Goal: Task Accomplishment & Management: Use online tool/utility

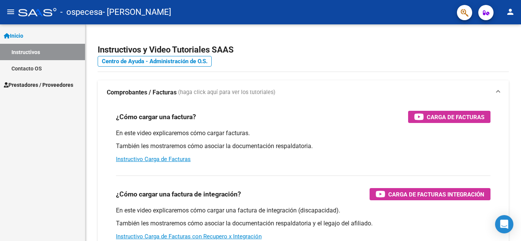
click at [11, 12] on mat-icon "menu" at bounding box center [10, 11] width 9 height 9
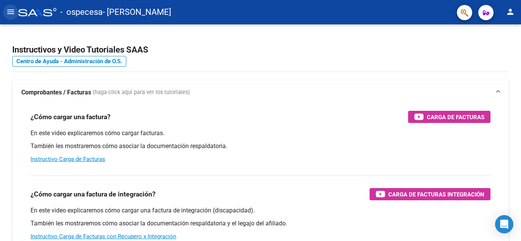
click at [11, 10] on mat-icon "menu" at bounding box center [10, 11] width 9 height 9
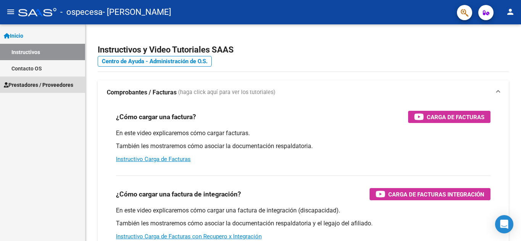
click at [21, 85] on span "Prestadores / Proveedores" at bounding box center [38, 85] width 69 height 8
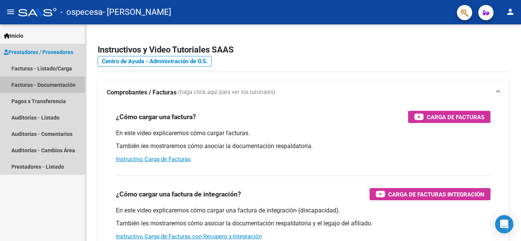
click at [26, 83] on link "Facturas - Documentación" at bounding box center [42, 85] width 85 height 16
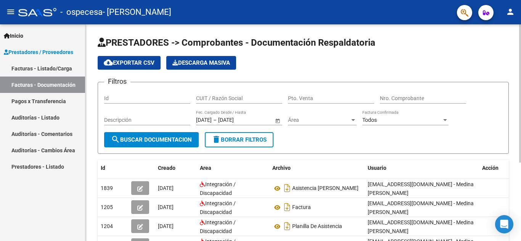
click at [490, 58] on div "PRESTADORES -> Comprobantes - Documentación Respaldatoria cloud_download Export…" at bounding box center [303, 191] width 437 height 334
click at [47, 67] on link "Facturas - Listado/Carga" at bounding box center [42, 68] width 85 height 16
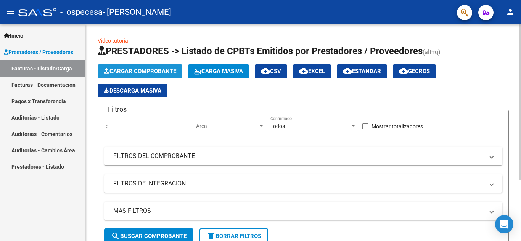
click at [149, 69] on span "Cargar Comprobante" at bounding box center [140, 71] width 72 height 7
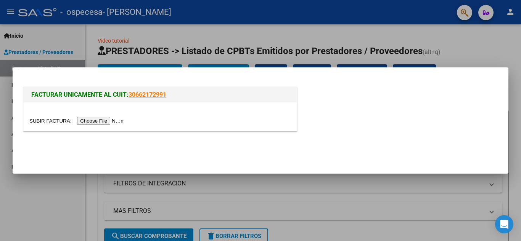
click at [112, 122] on input "file" at bounding box center [77, 121] width 96 height 8
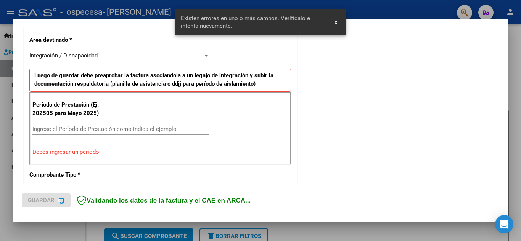
scroll to position [173, 0]
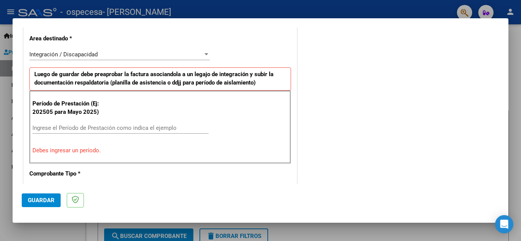
click at [508, 37] on div at bounding box center [260, 120] width 521 height 241
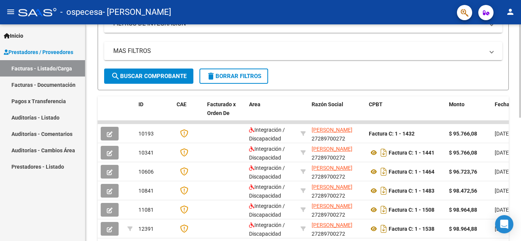
scroll to position [286, 0]
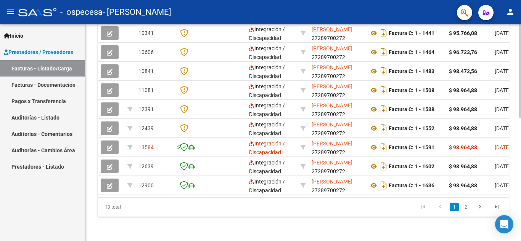
click at [513, 241] on html "menu - ospecesa - MEDINA [PERSON_NAME] person Inicio Instructivos Contacto OS P…" at bounding box center [260, 120] width 521 height 241
click at [465, 209] on link "2" at bounding box center [465, 207] width 9 height 8
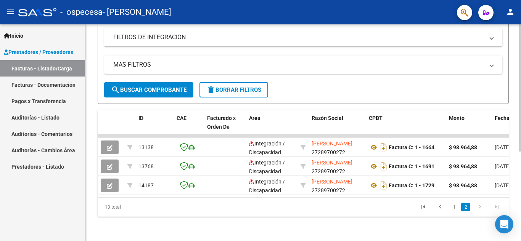
scroll to position [152, 0]
click at [154, 87] on span "search Buscar Comprobante" at bounding box center [148, 90] width 75 height 7
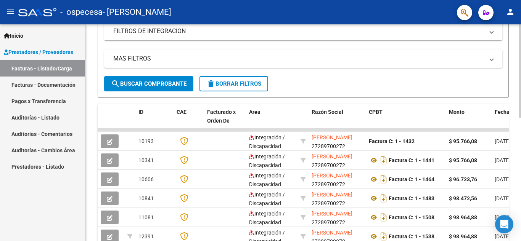
click at [398, 33] on mat-panel-title "FILTROS DE INTEGRACION" at bounding box center [298, 31] width 371 height 8
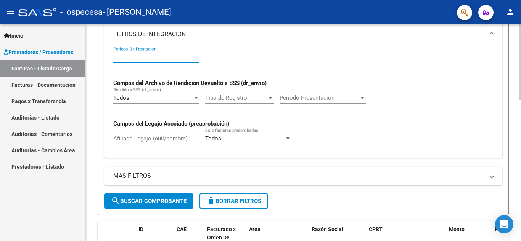
click at [149, 54] on input "Período De Prestación" at bounding box center [156, 57] width 86 height 7
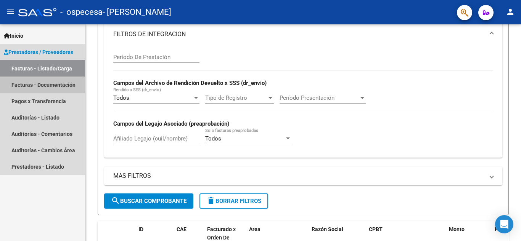
click at [47, 84] on link "Facturas - Documentación" at bounding box center [42, 85] width 85 height 16
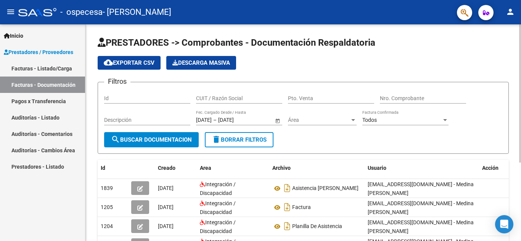
click at [513, 51] on div "PRESTADORES -> Comprobantes - Documentación Respaldatoria cloud_download Export…" at bounding box center [303, 191] width 437 height 334
click at [509, 18] on button "person" at bounding box center [509, 12] width 15 height 15
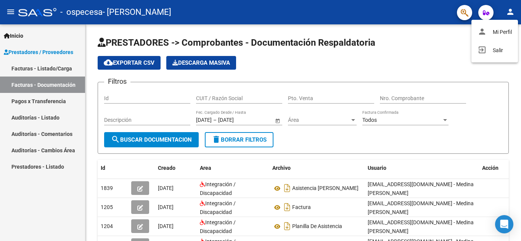
drag, startPoint x: 458, startPoint y: 39, endPoint x: 463, endPoint y: 12, distance: 27.1
click at [463, 12] on div at bounding box center [260, 120] width 521 height 241
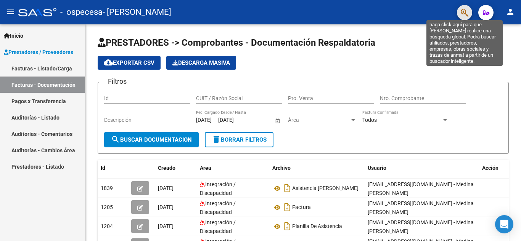
click at [463, 12] on icon "button" at bounding box center [465, 12] width 8 height 9
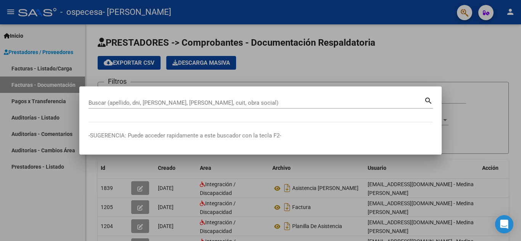
click at [429, 97] on mat-icon "search" at bounding box center [428, 100] width 9 height 9
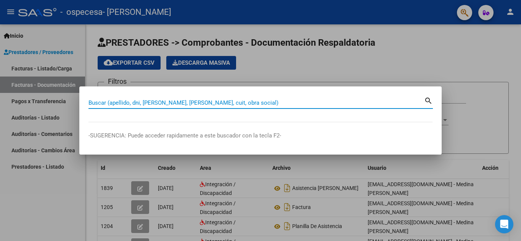
click at [486, 11] on div at bounding box center [260, 120] width 521 height 241
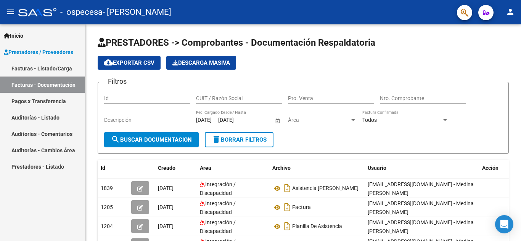
click at [486, 11] on icon "button" at bounding box center [486, 13] width 6 height 6
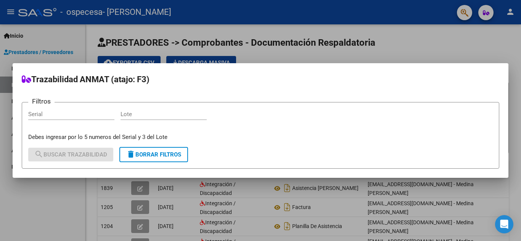
click at [395, 27] on div at bounding box center [260, 120] width 521 height 241
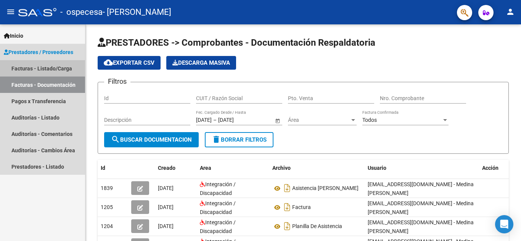
click at [29, 65] on link "Facturas - Listado/Carga" at bounding box center [42, 68] width 85 height 16
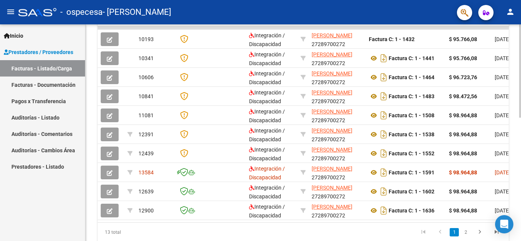
scroll to position [253, 0]
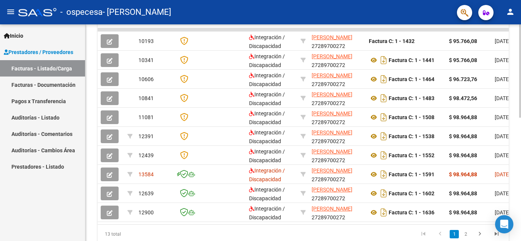
click at [514, 207] on div "Video tutorial PRESTADORES -> Listado de CPBTs Emitidos por Prestadores / Prove…" at bounding box center [303, 20] width 437 height 497
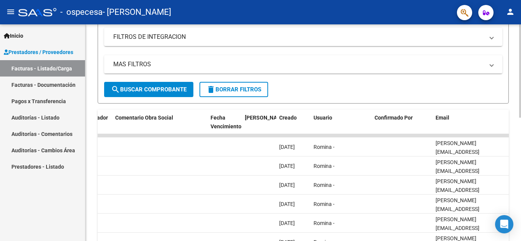
scroll to position [148, 0]
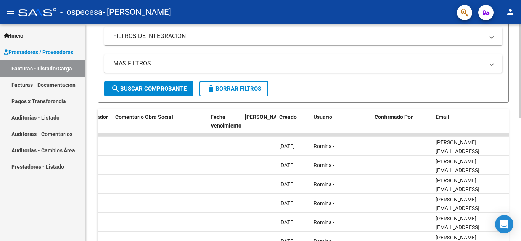
click at [520, 127] on div at bounding box center [520, 136] width 2 height 93
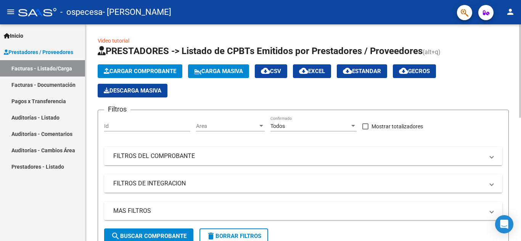
click at [520, 229] on div at bounding box center [520, 132] width 2 height 217
click at [257, 130] on div "Area Area" at bounding box center [230, 123] width 69 height 15
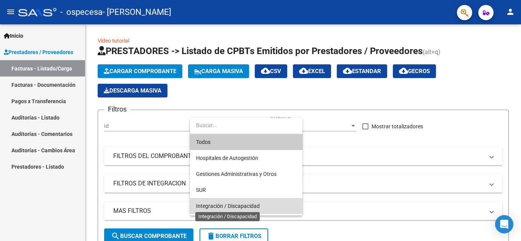
click at [234, 204] on span "Integración / Discapacidad" at bounding box center [228, 206] width 64 height 6
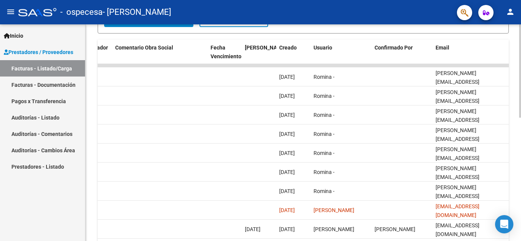
click at [520, 218] on div at bounding box center [520, 132] width 2 height 217
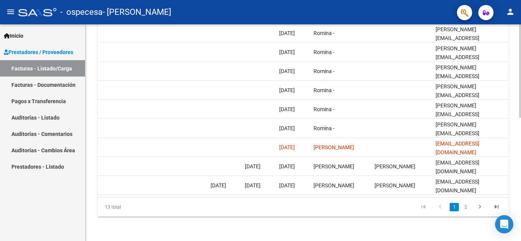
click at [520, 218] on div at bounding box center [520, 132] width 2 height 217
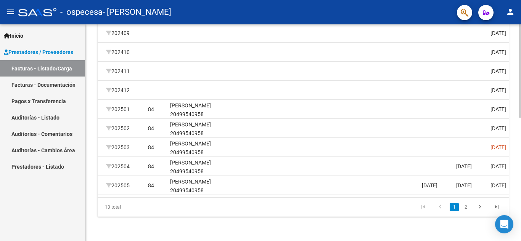
scroll to position [0, 741]
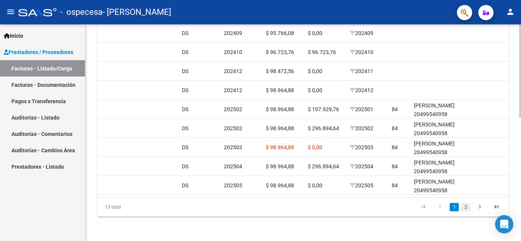
click at [465, 204] on link "2" at bounding box center [465, 207] width 9 height 8
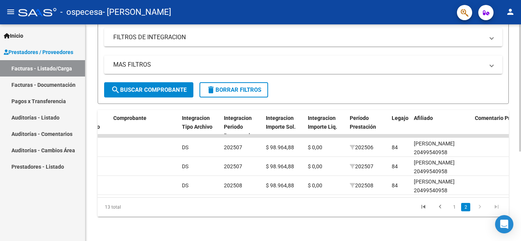
scroll to position [152, 0]
